Goal: Task Accomplishment & Management: Use online tool/utility

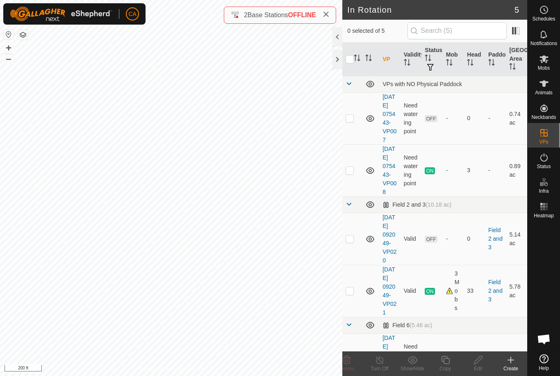
click at [352, 242] on p-checkbox at bounding box center [350, 238] width 8 height 7
click at [346, 363] on icon at bounding box center [347, 360] width 10 height 10
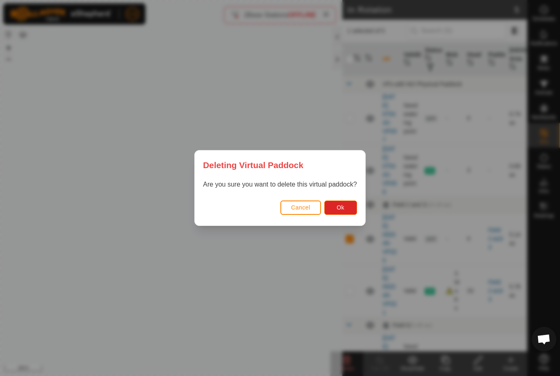
click at [343, 209] on span "Ok" at bounding box center [341, 207] width 8 height 7
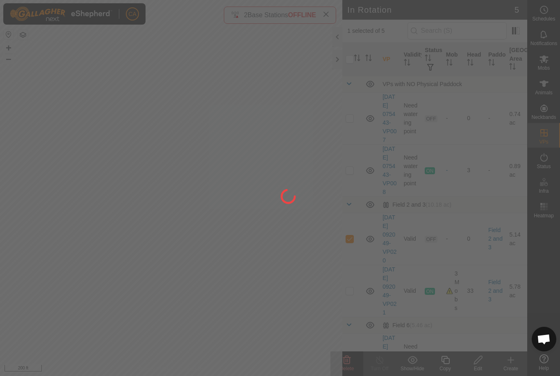
checkbox input "false"
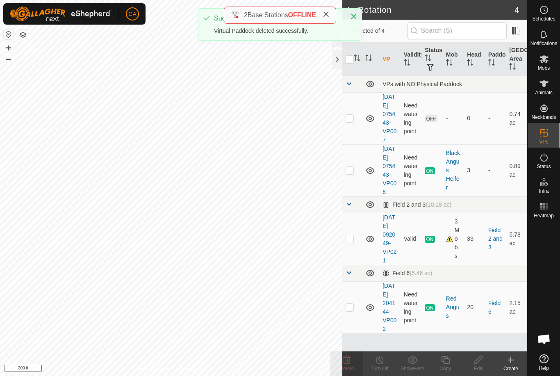
click at [353, 256] on td at bounding box center [353, 239] width 20 height 52
checkbox input "true"
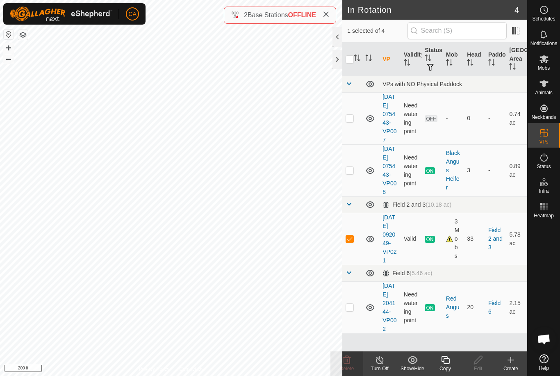
click at [448, 363] on icon at bounding box center [446, 360] width 10 height 10
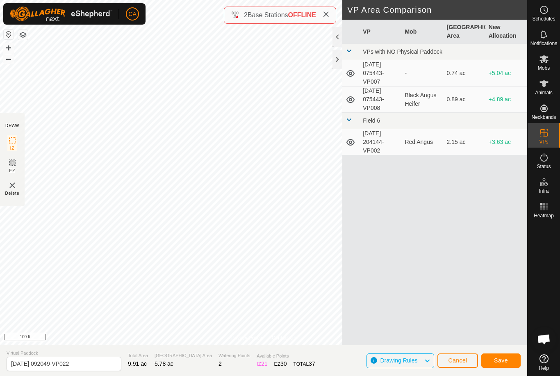
click at [505, 365] on button "Save" at bounding box center [501, 361] width 39 height 14
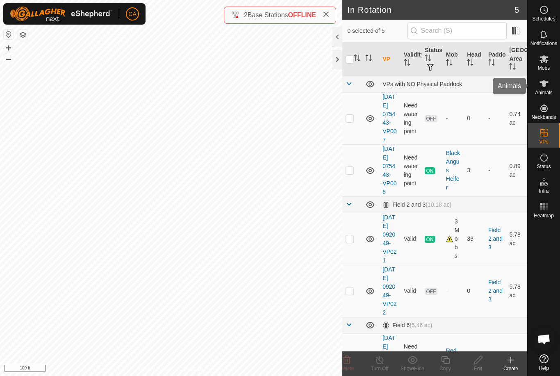
click at [556, 82] on div "Animals" at bounding box center [544, 86] width 32 height 25
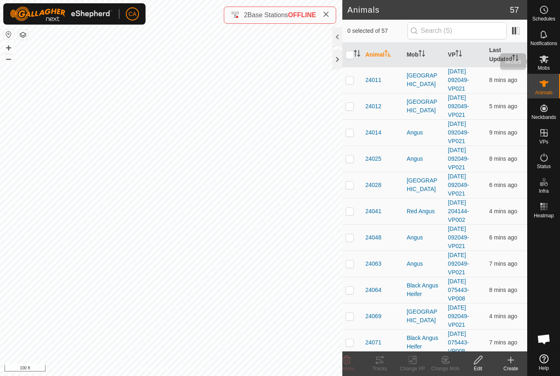
click at [542, 62] on icon at bounding box center [544, 59] width 9 height 8
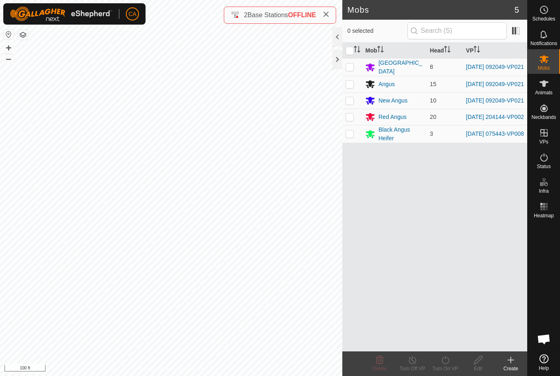
click at [352, 65] on p-checkbox at bounding box center [350, 67] width 8 height 7
checkbox input "true"
click at [351, 84] on p-checkbox at bounding box center [350, 84] width 8 height 7
checkbox input "true"
click at [353, 104] on p-checkbox at bounding box center [350, 100] width 8 height 7
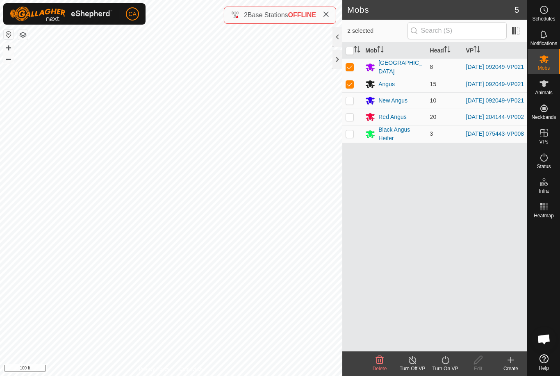
checkbox input "true"
click at [448, 364] on icon at bounding box center [446, 360] width 10 height 10
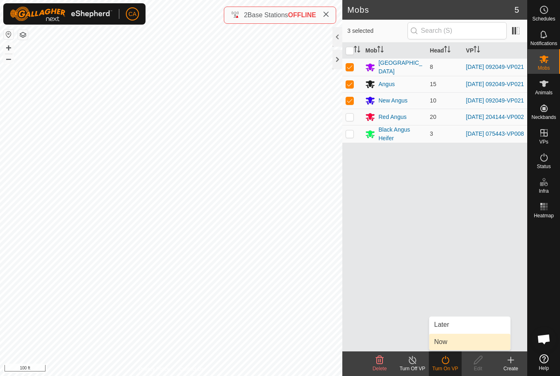
click at [462, 343] on link "Now" at bounding box center [470, 342] width 81 height 16
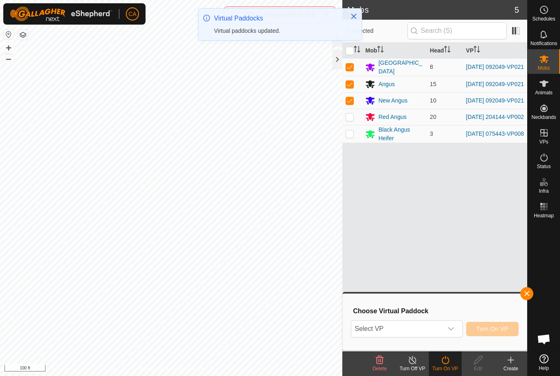
click at [413, 327] on span "Select VP" at bounding box center [397, 329] width 91 height 16
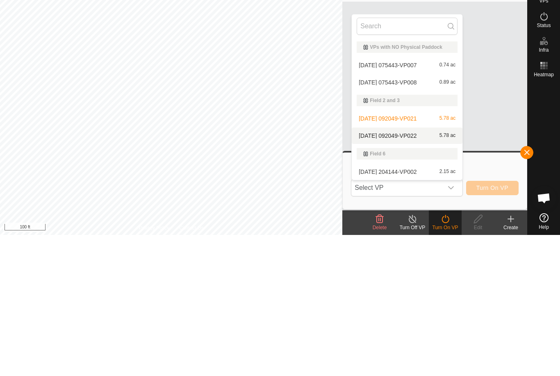
click at [417, 274] on span "[DATE] 092049-VP022" at bounding box center [388, 277] width 58 height 6
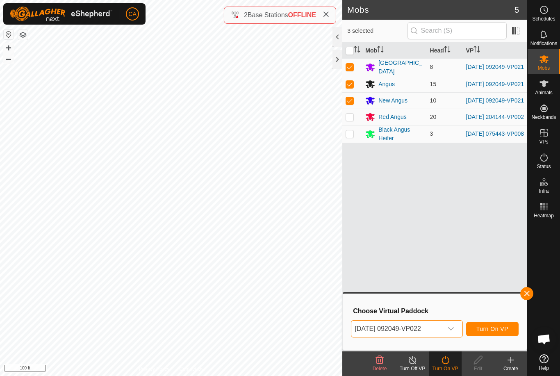
click at [491, 331] on span "Turn On VP" at bounding box center [493, 329] width 32 height 7
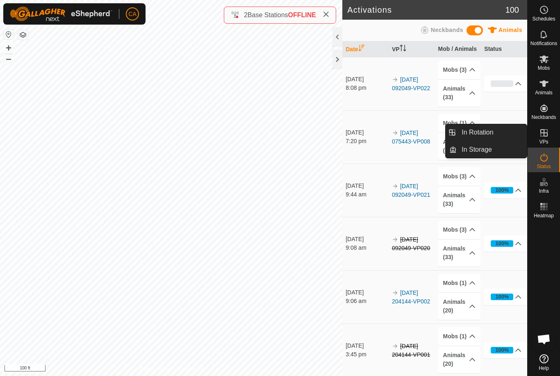
click at [498, 133] on link "In Rotation" at bounding box center [492, 132] width 70 height 16
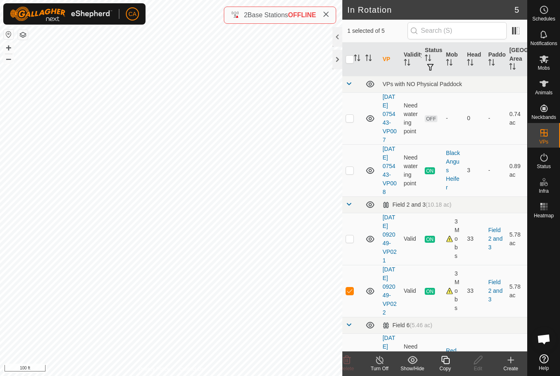
click at [448, 365] on icon at bounding box center [446, 360] width 10 height 10
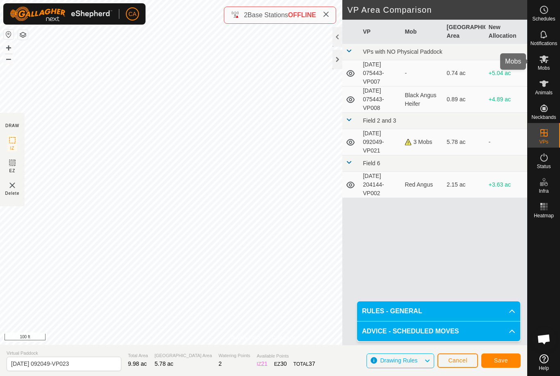
click at [546, 63] on icon at bounding box center [545, 59] width 10 height 10
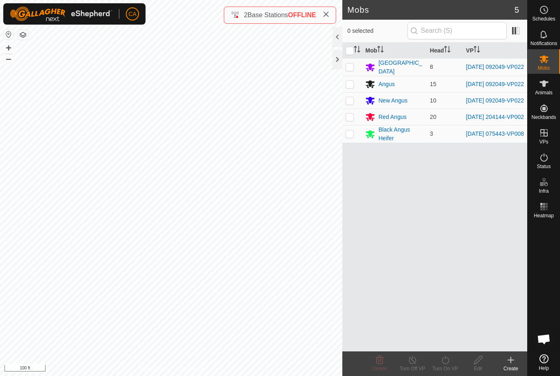
click at [348, 70] on p-checkbox at bounding box center [350, 67] width 8 height 7
checkbox input "true"
click at [355, 87] on td at bounding box center [353, 84] width 20 height 16
checkbox input "true"
click at [350, 104] on p-checkbox at bounding box center [350, 100] width 8 height 7
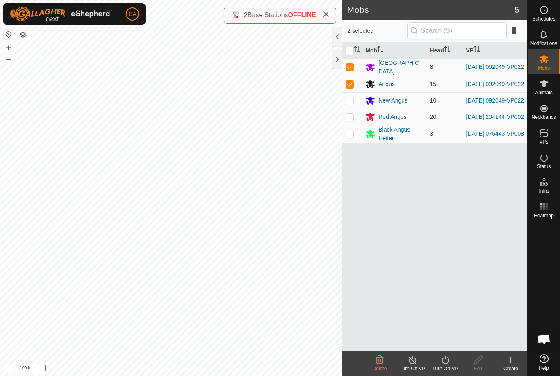
checkbox input "true"
click at [450, 369] on div "Turn On VP" at bounding box center [445, 368] width 33 height 7
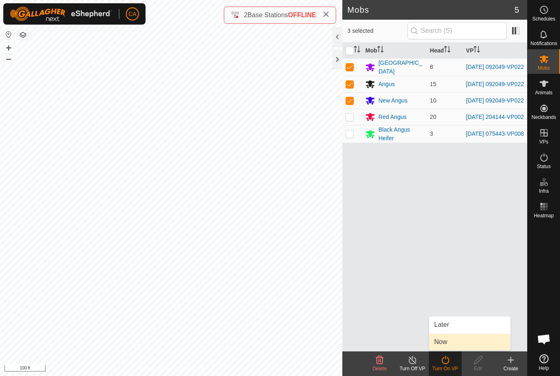
click at [459, 345] on link "Now" at bounding box center [470, 342] width 81 height 16
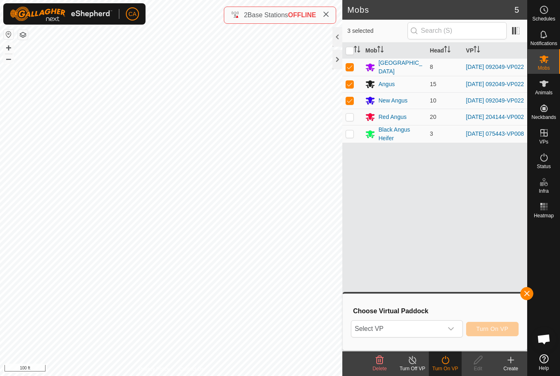
click at [420, 329] on span "Select VP" at bounding box center [397, 329] width 91 height 16
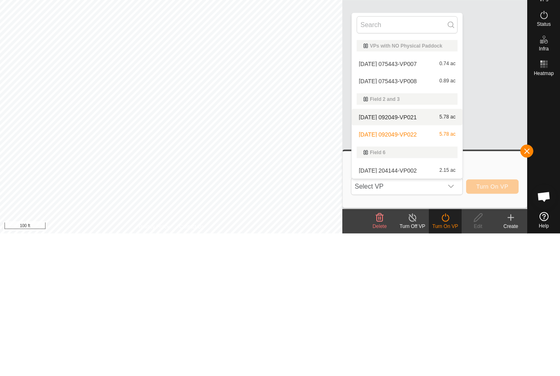
click at [414, 257] on span "[DATE] 092049-VP021" at bounding box center [388, 260] width 58 height 6
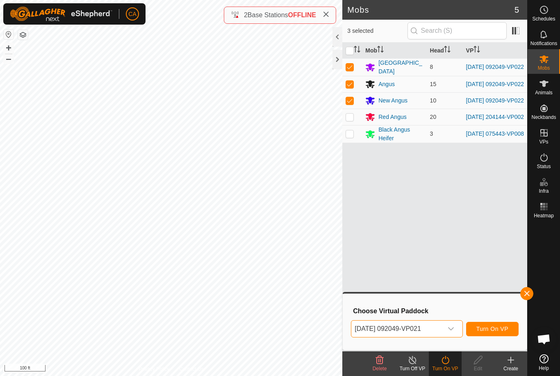
click at [448, 334] on div "dropdown trigger" at bounding box center [451, 329] width 16 height 16
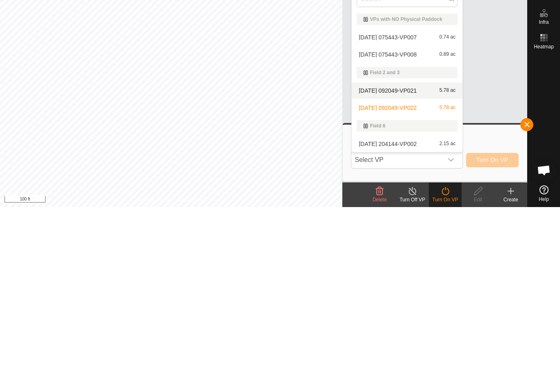
click at [417, 257] on span "[DATE] 092049-VP021" at bounding box center [388, 260] width 58 height 6
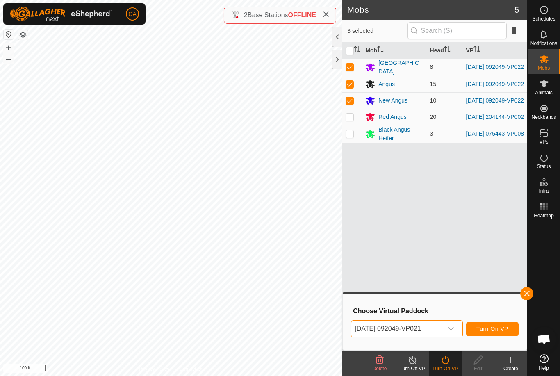
click at [496, 325] on button "Turn On VP" at bounding box center [492, 329] width 53 height 14
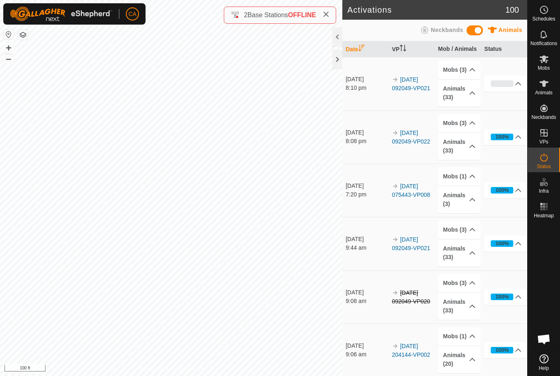
click at [544, 60] on icon at bounding box center [544, 59] width 9 height 8
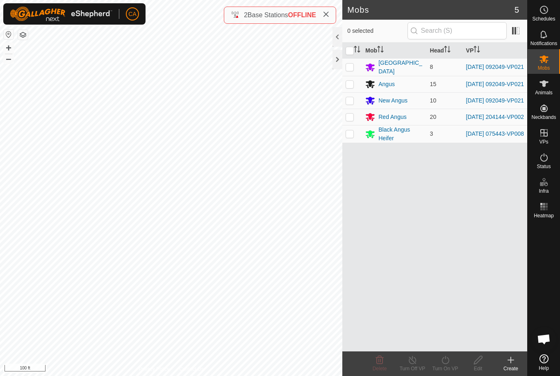
click at [348, 69] on p-checkbox at bounding box center [350, 67] width 8 height 7
checkbox input "true"
click at [356, 84] on td at bounding box center [353, 84] width 20 height 16
checkbox input "true"
click at [355, 106] on td at bounding box center [353, 100] width 20 height 16
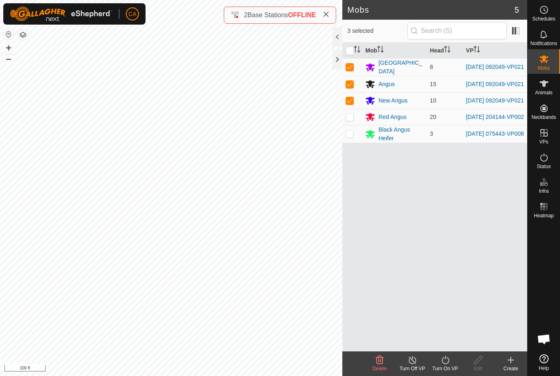
checkbox input "true"
click at [446, 364] on icon at bounding box center [445, 360] width 7 height 8
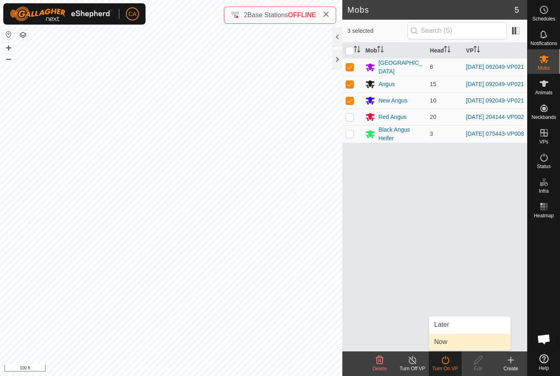
click at [460, 345] on link "Now" at bounding box center [470, 342] width 81 height 16
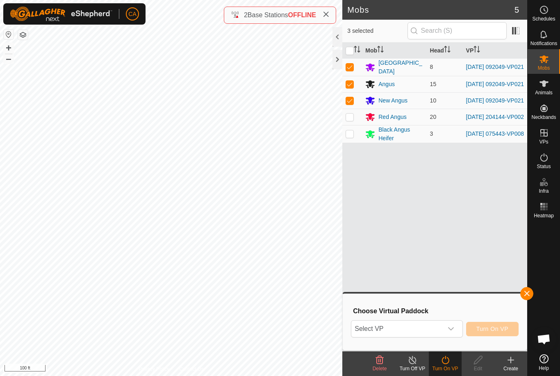
click at [407, 332] on span "Select VP" at bounding box center [397, 329] width 91 height 16
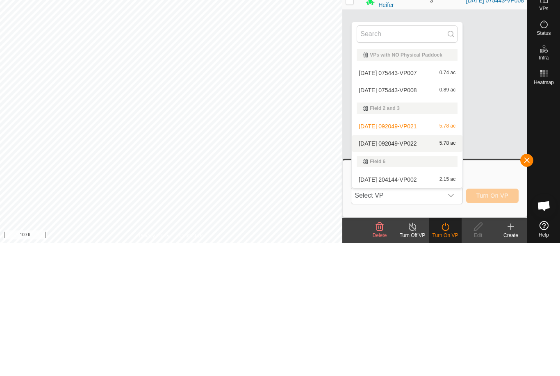
click at [415, 274] on span "[DATE] 092049-VP022" at bounding box center [388, 277] width 58 height 6
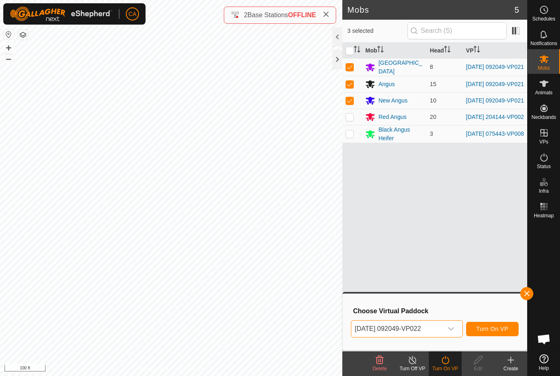
click at [501, 331] on span "Turn On VP" at bounding box center [493, 329] width 32 height 7
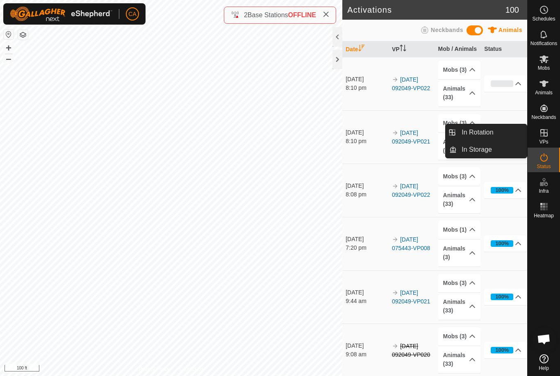
click at [491, 129] on span "In Rotation" at bounding box center [478, 133] width 32 height 10
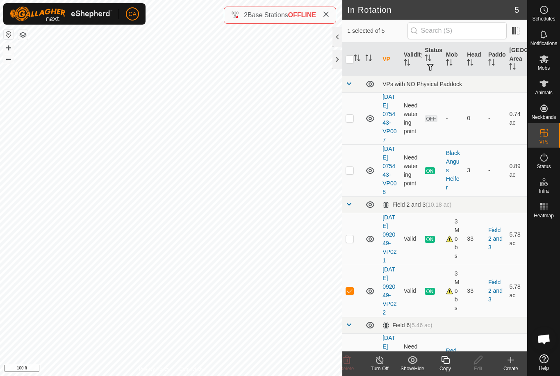
click at [354, 317] on td at bounding box center [353, 291] width 20 height 52
checkbox input "false"
